Goal: Information Seeking & Learning: Learn about a topic

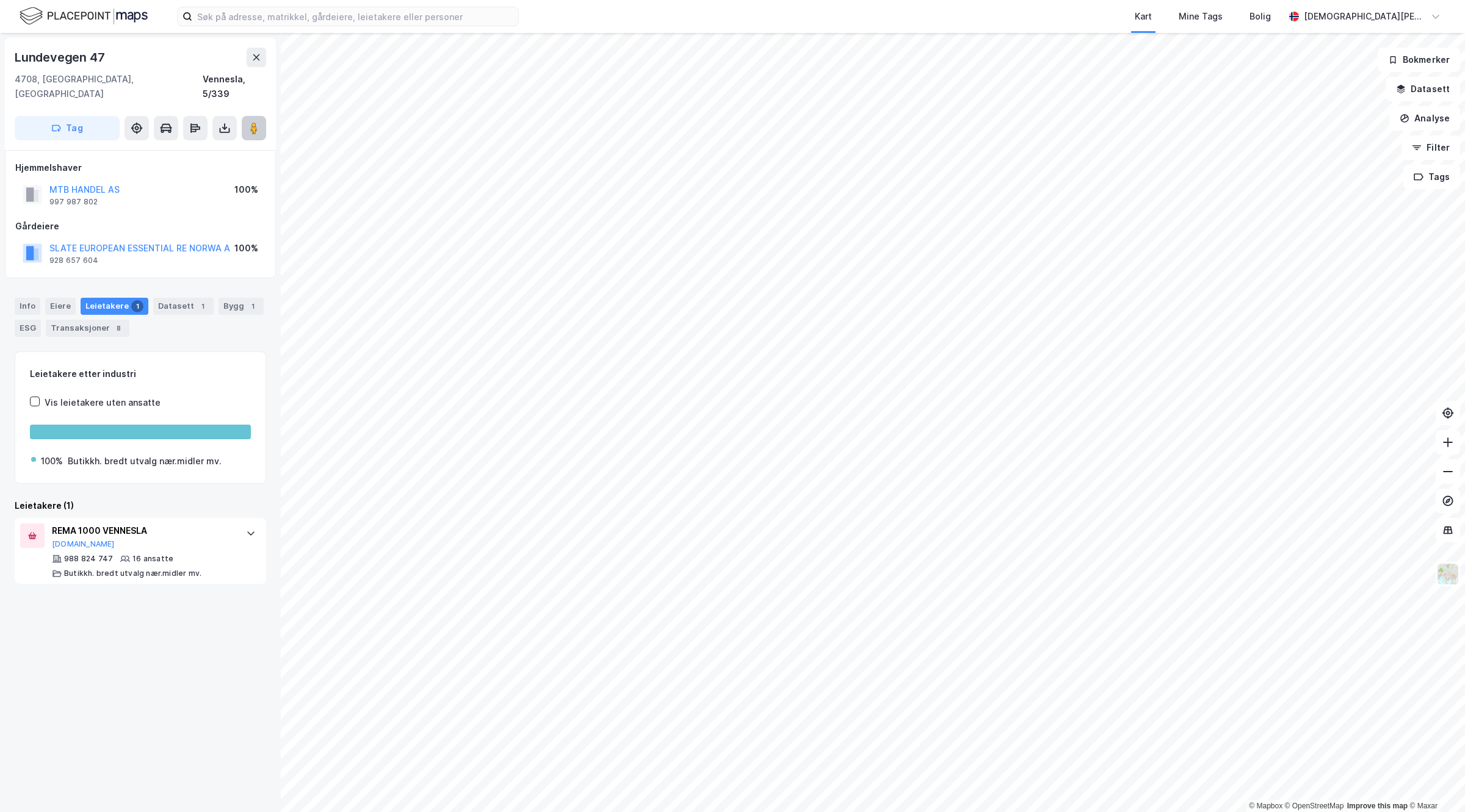
click at [251, 122] on image at bounding box center [254, 128] width 8 height 12
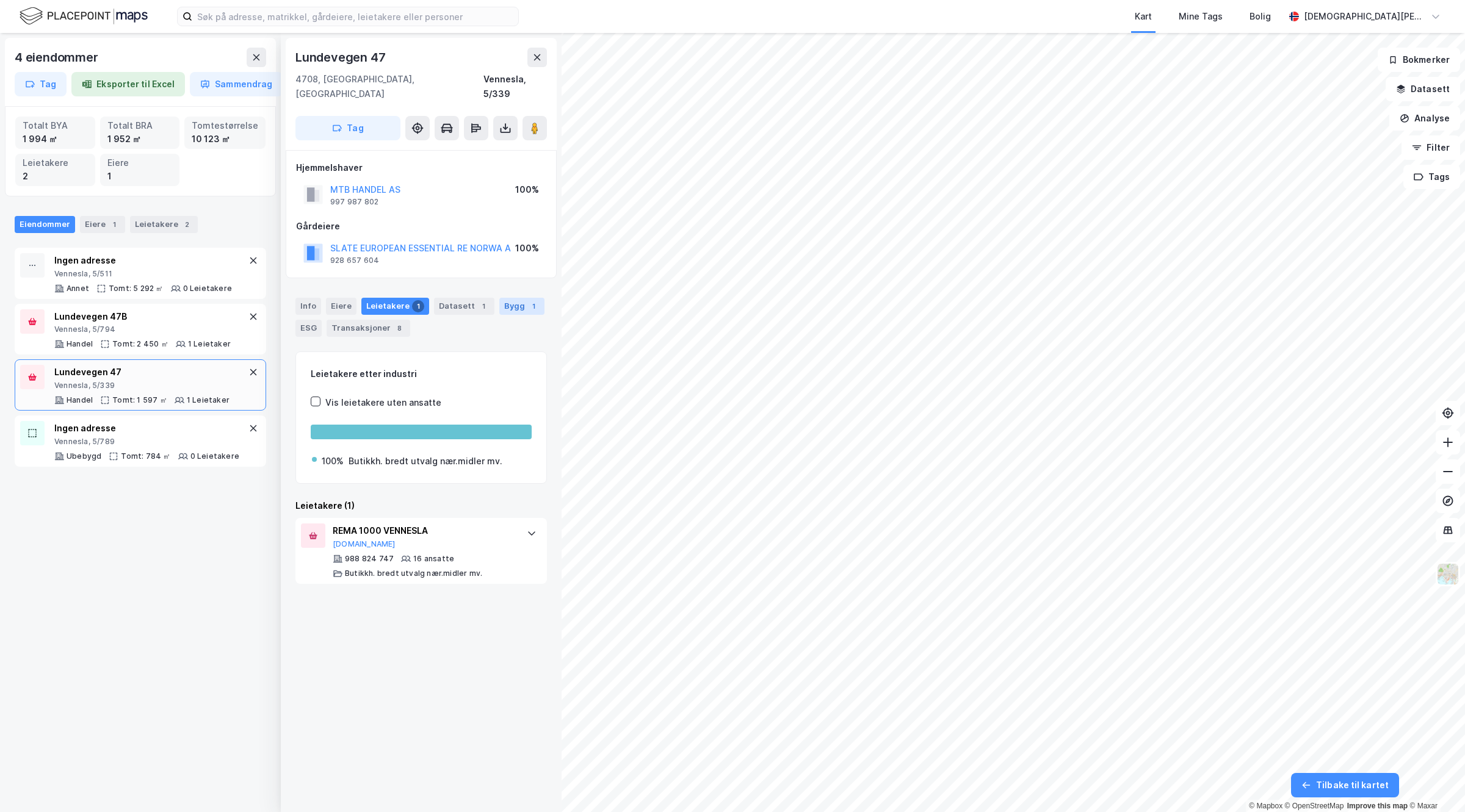
click at [527, 301] on div "1" at bounding box center [534, 307] width 12 height 12
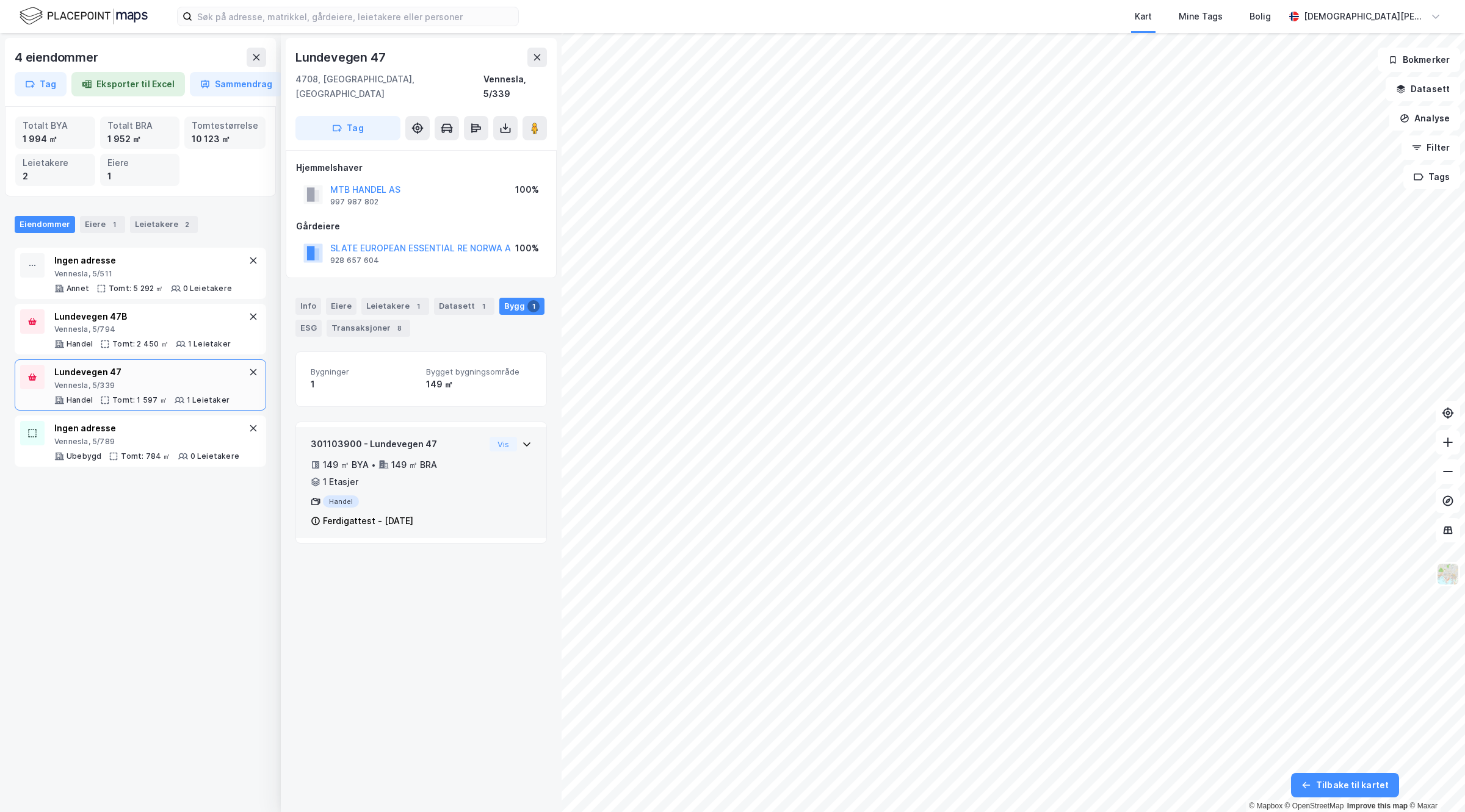
click at [446, 466] on div "149 ㎡ BYA • 149 ㎡ BRA • 1 Etasjer" at bounding box center [398, 474] width 174 height 32
